Goal: Check status: Check status

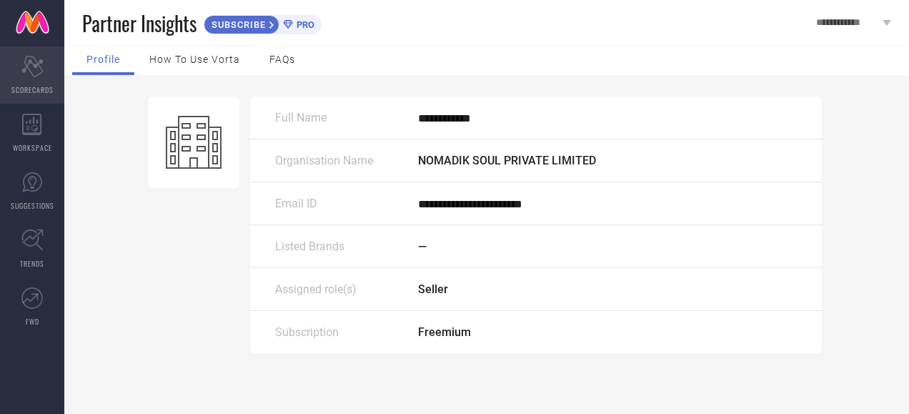
click at [29, 73] on icon "Scorecard" at bounding box center [32, 66] width 22 height 21
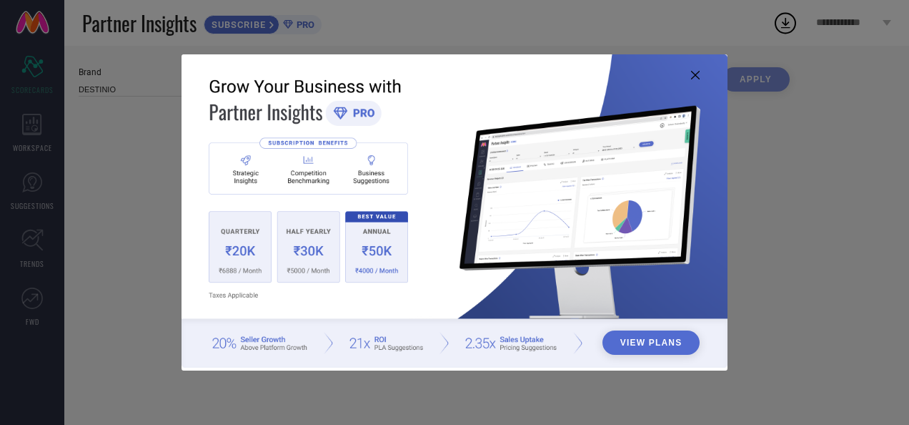
type input "All"
click at [698, 73] on icon at bounding box center [695, 75] width 9 height 9
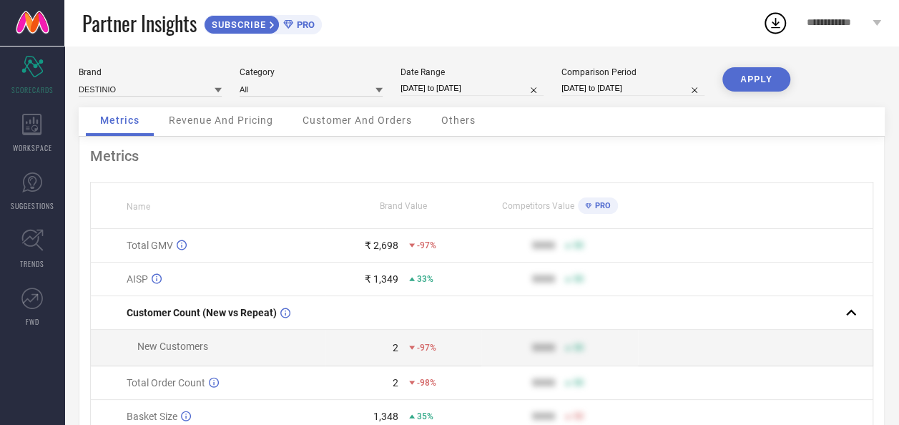
select select "7"
select select "2025"
select select "8"
select select "2025"
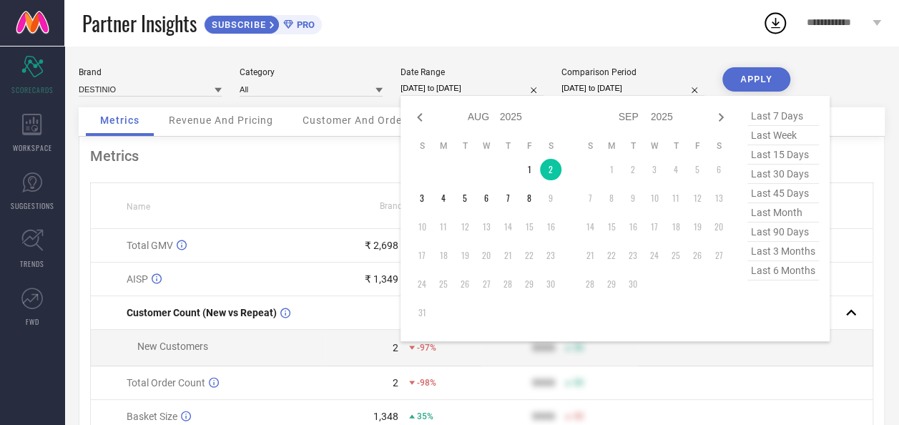
click at [423, 89] on input "02-08-2025 to 02-08-2025" at bounding box center [471, 88] width 143 height 15
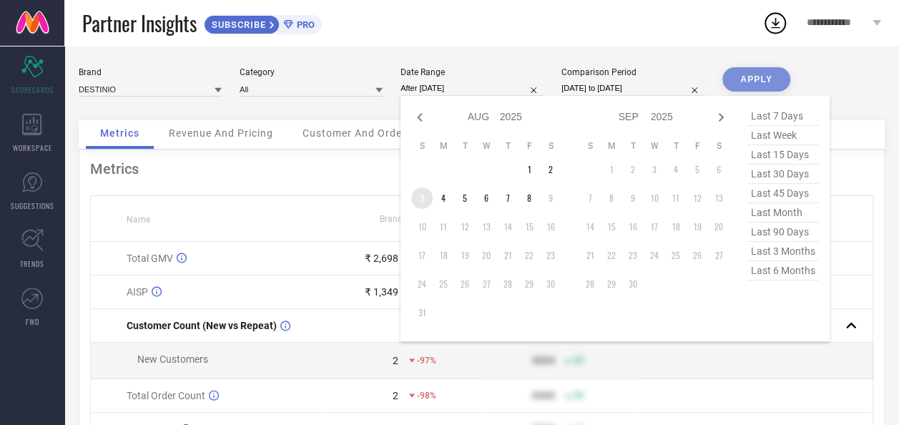
click at [424, 198] on td "3" at bounding box center [421, 197] width 21 height 21
type input "03-08-2025 to 03-08-2025"
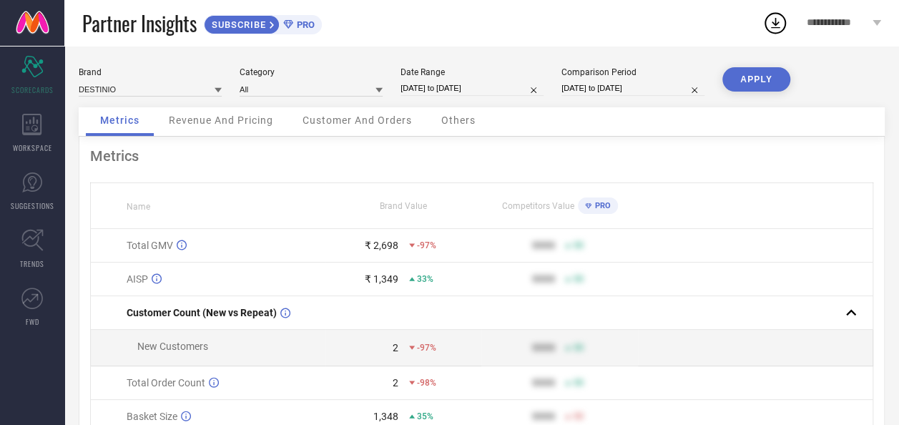
click at [753, 78] on button "APPLY" at bounding box center [756, 79] width 68 height 24
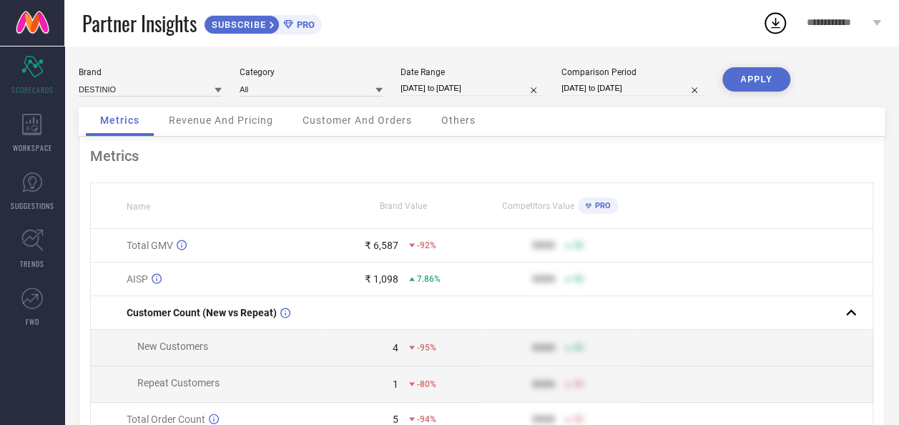
select select "7"
select select "2025"
select select "8"
select select "2025"
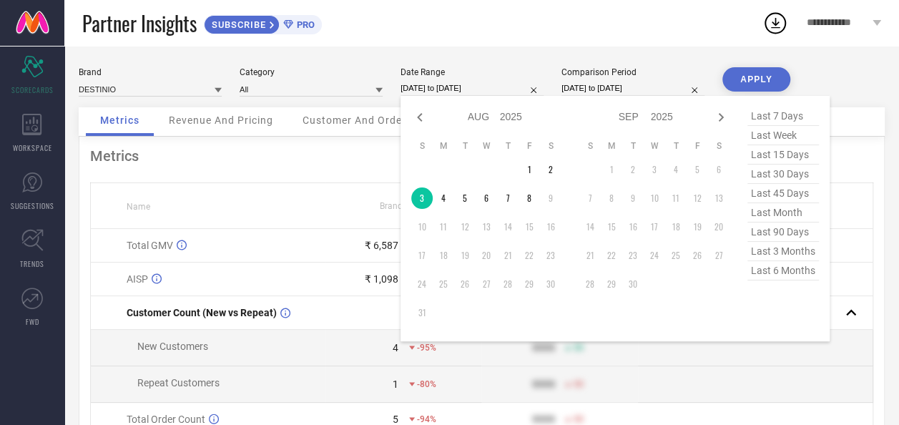
click at [446, 87] on input "03-08-2025 to 03-08-2025" at bounding box center [471, 88] width 143 height 15
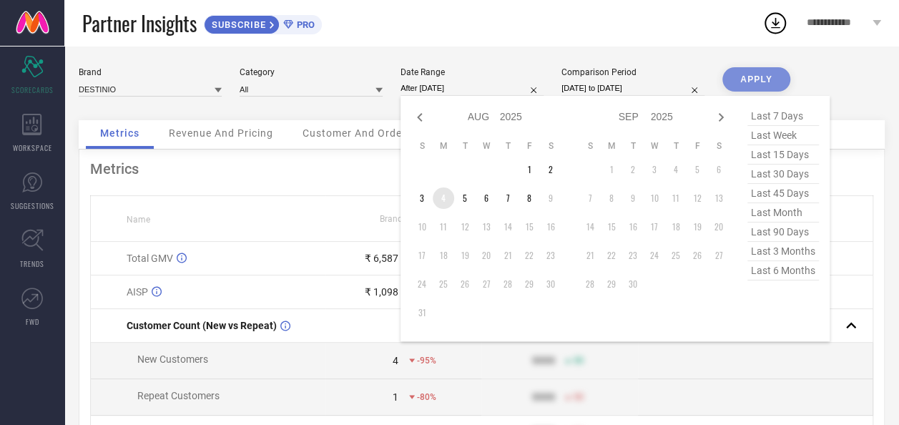
click at [442, 204] on td "4" at bounding box center [443, 197] width 21 height 21
type input "04-08-2025 to 04-08-2025"
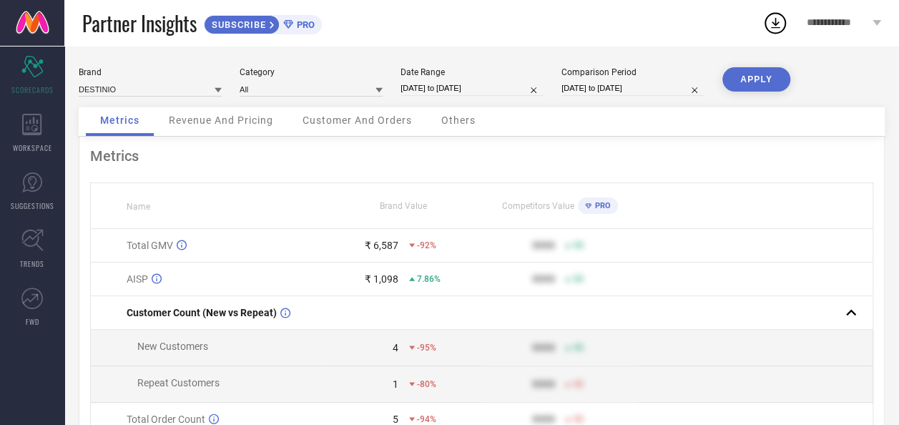
click at [779, 87] on button "APPLY" at bounding box center [756, 79] width 68 height 24
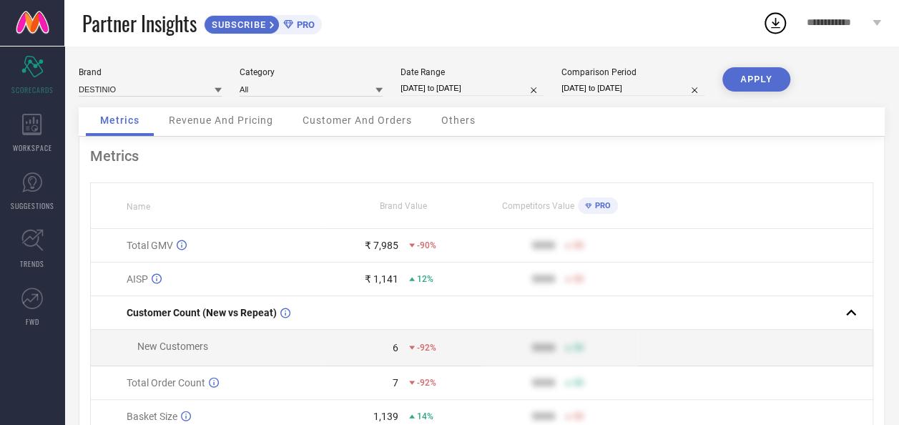
click at [418, 93] on input "04-08-2025 to 04-08-2025" at bounding box center [471, 88] width 143 height 15
select select "7"
select select "2025"
select select "8"
select select "2025"
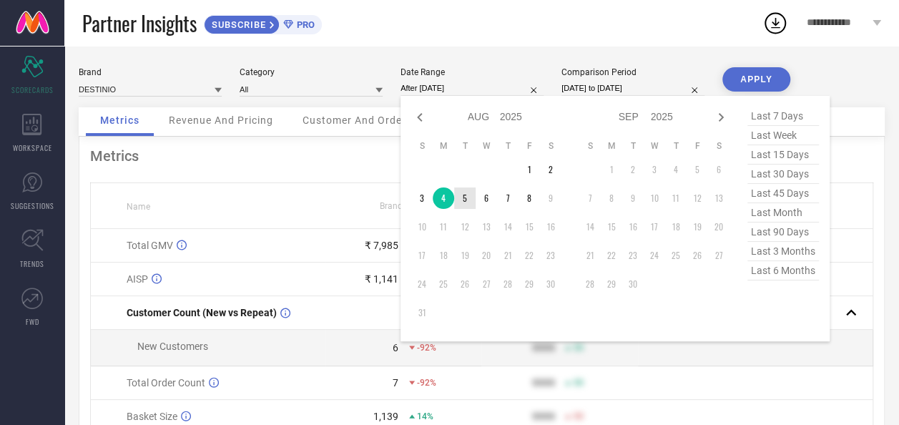
click at [461, 196] on td "5" at bounding box center [464, 197] width 21 height 21
type input "05-08-2025 to 05-08-2025"
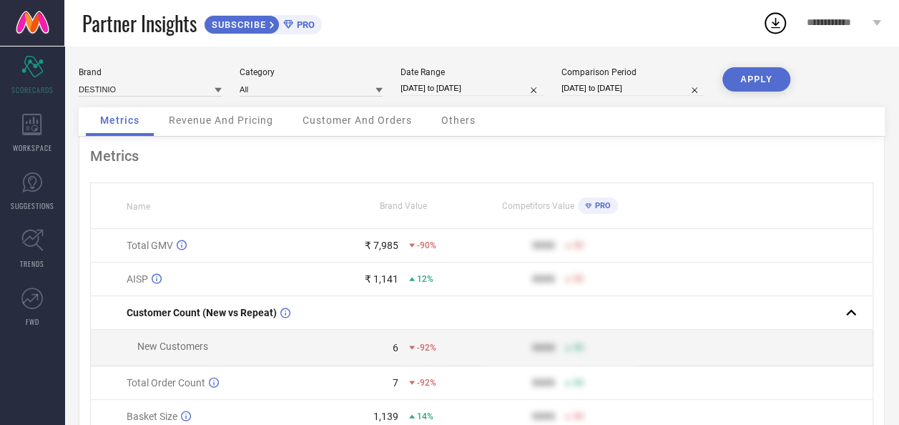
click at [742, 78] on button "APPLY" at bounding box center [756, 79] width 68 height 24
select select "7"
select select "2025"
select select "8"
select select "2025"
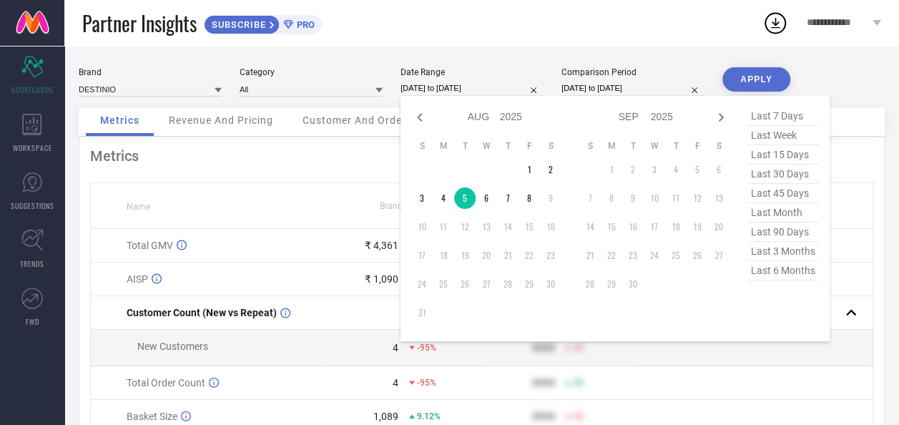
click at [445, 86] on input "05-08-2025 to 05-08-2025" at bounding box center [471, 88] width 143 height 15
click at [486, 196] on td "6" at bounding box center [485, 197] width 21 height 21
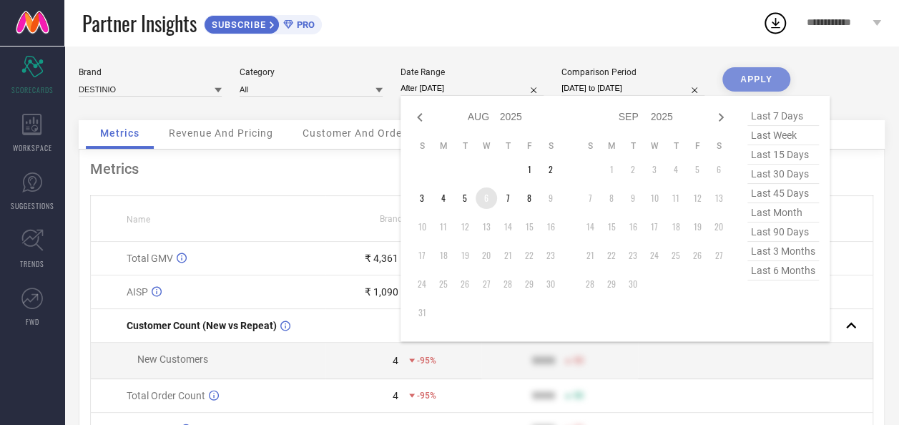
type input "06-08-2025 to 06-08-2025"
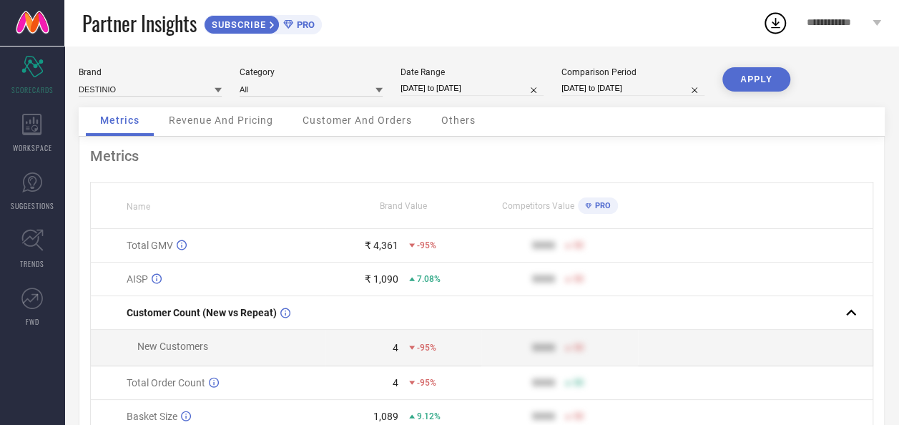
click at [749, 81] on button "APPLY" at bounding box center [756, 79] width 68 height 24
select select "7"
select select "2025"
select select "8"
select select "2025"
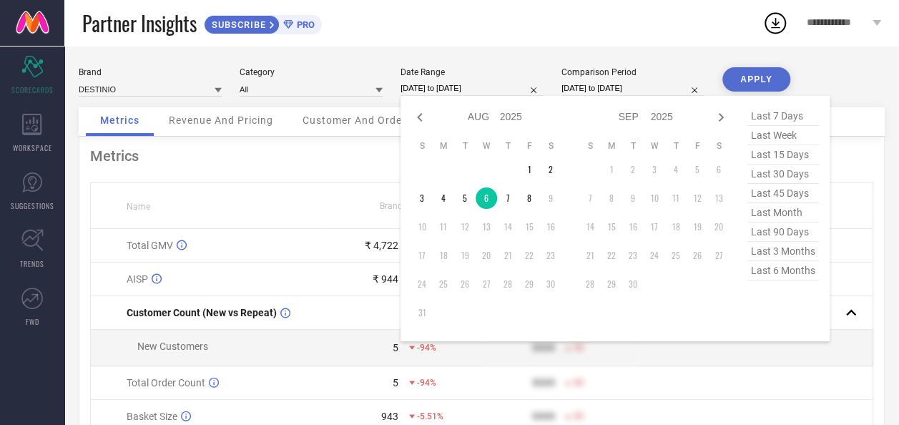
click at [448, 84] on input "06-08-2025 to 06-08-2025" at bounding box center [471, 88] width 143 height 15
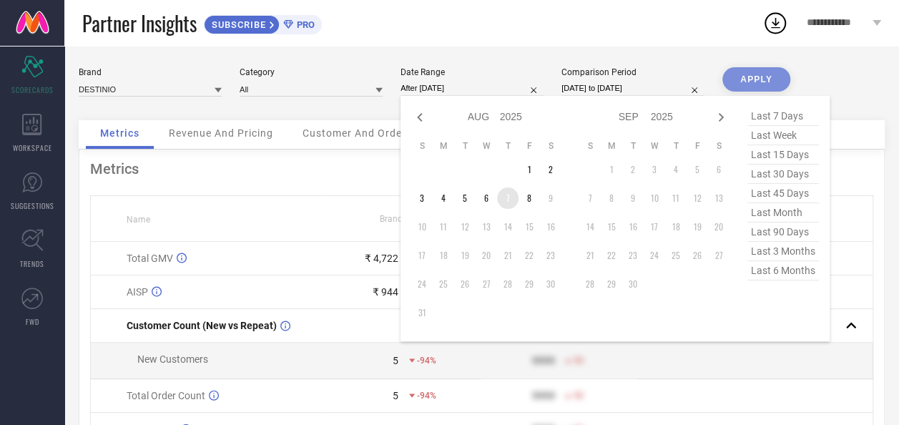
click at [508, 197] on td "7" at bounding box center [507, 197] width 21 height 21
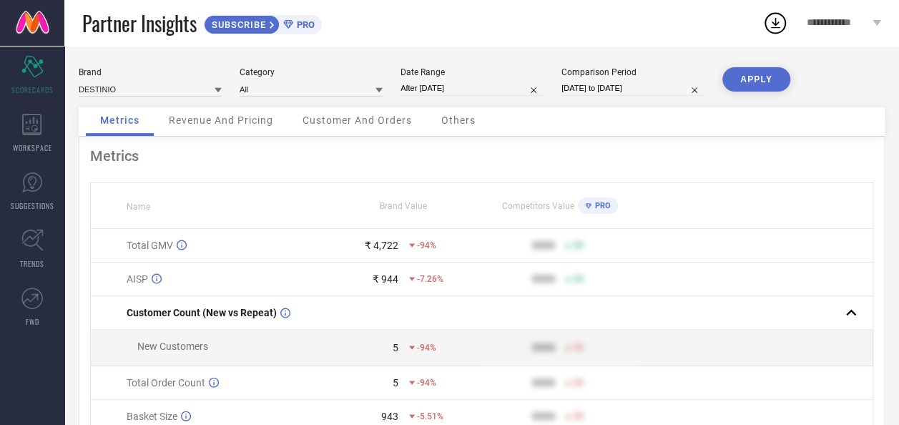
type input "07-08-2025 to 07-08-2025"
click at [761, 71] on button "APPLY" at bounding box center [756, 79] width 68 height 24
click at [464, 89] on input "07-08-2025 to 07-08-2025" at bounding box center [471, 88] width 143 height 15
select select "7"
select select "2025"
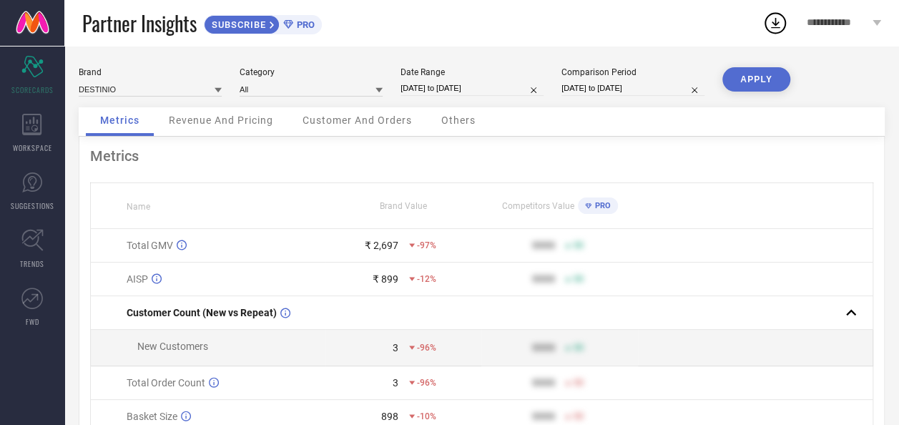
select select "8"
select select "2025"
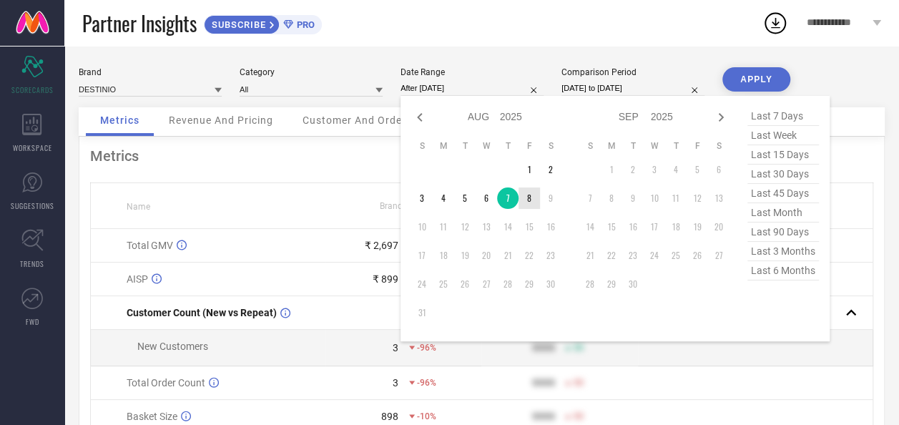
click at [530, 193] on td "8" at bounding box center [528, 197] width 21 height 21
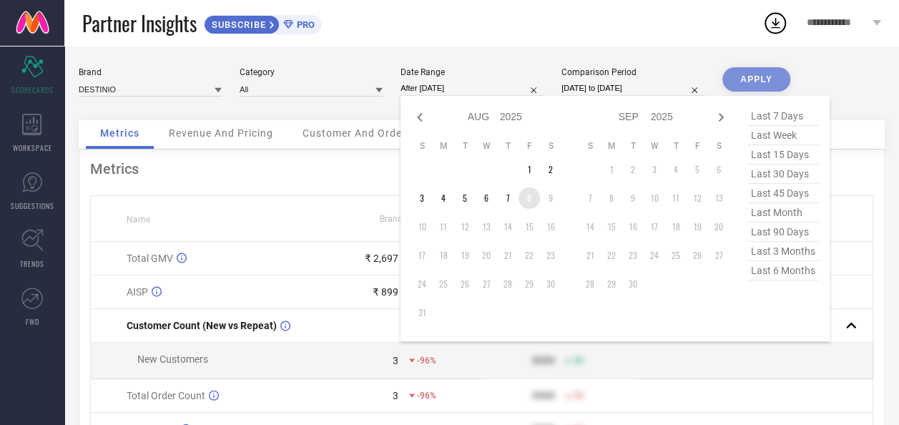
type input "08-08-2025 to 08-08-2025"
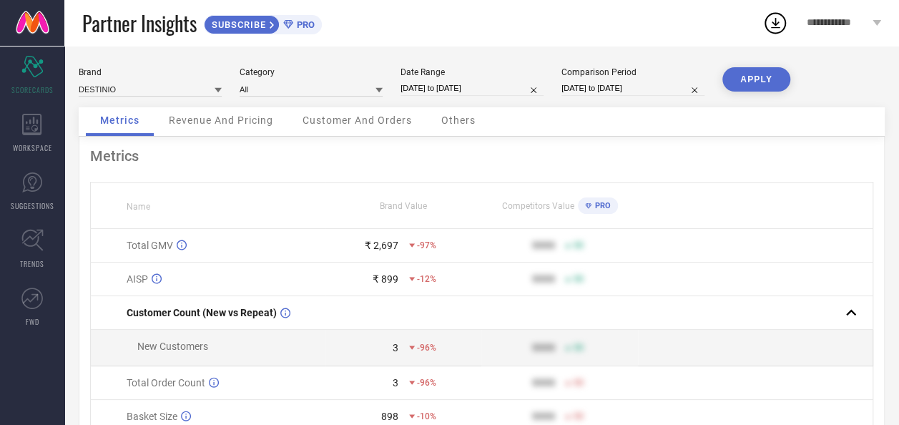
click at [756, 81] on button "APPLY" at bounding box center [756, 79] width 68 height 24
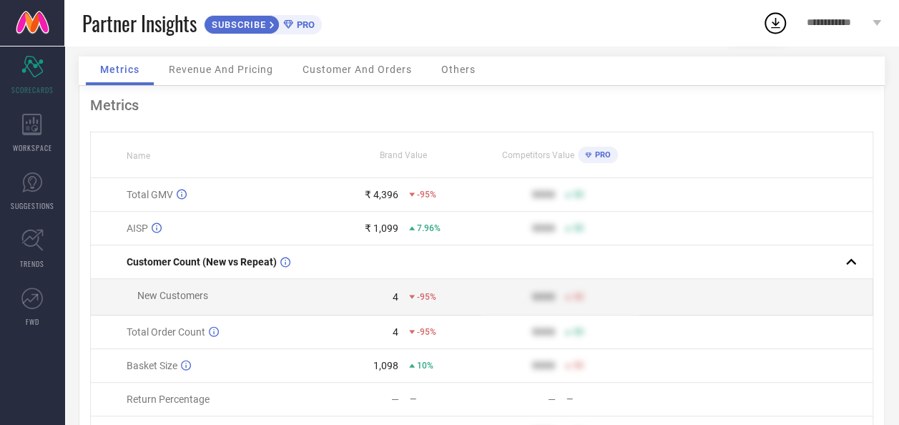
scroll to position [71, 0]
